Goal: Find specific page/section: Find specific page/section

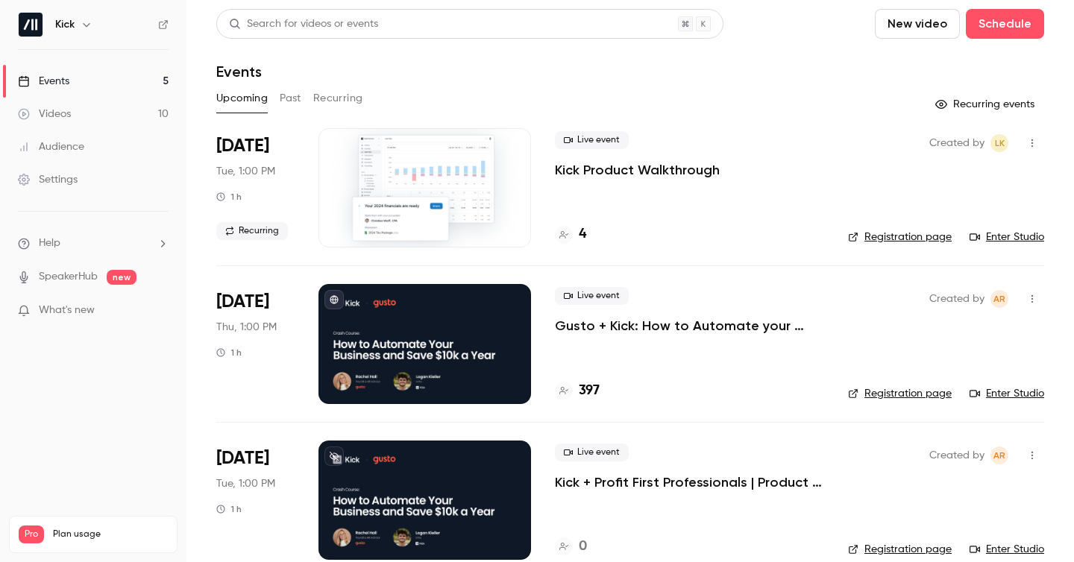
click at [593, 391] on h4 "397" at bounding box center [589, 391] width 21 height 20
